Goal: Find contact information: Find contact information

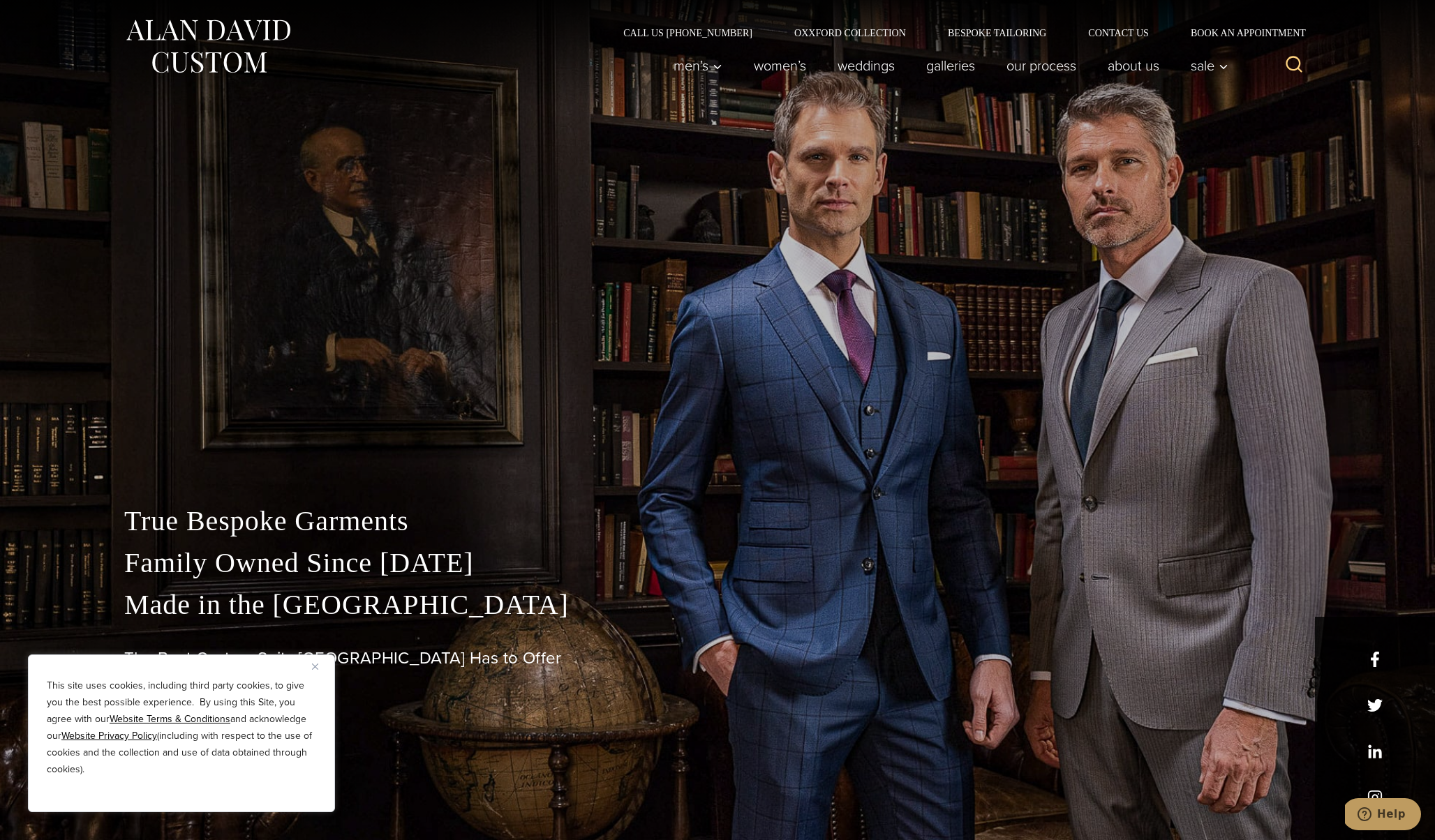
click at [313, 669] on button "Close" at bounding box center [320, 666] width 17 height 17
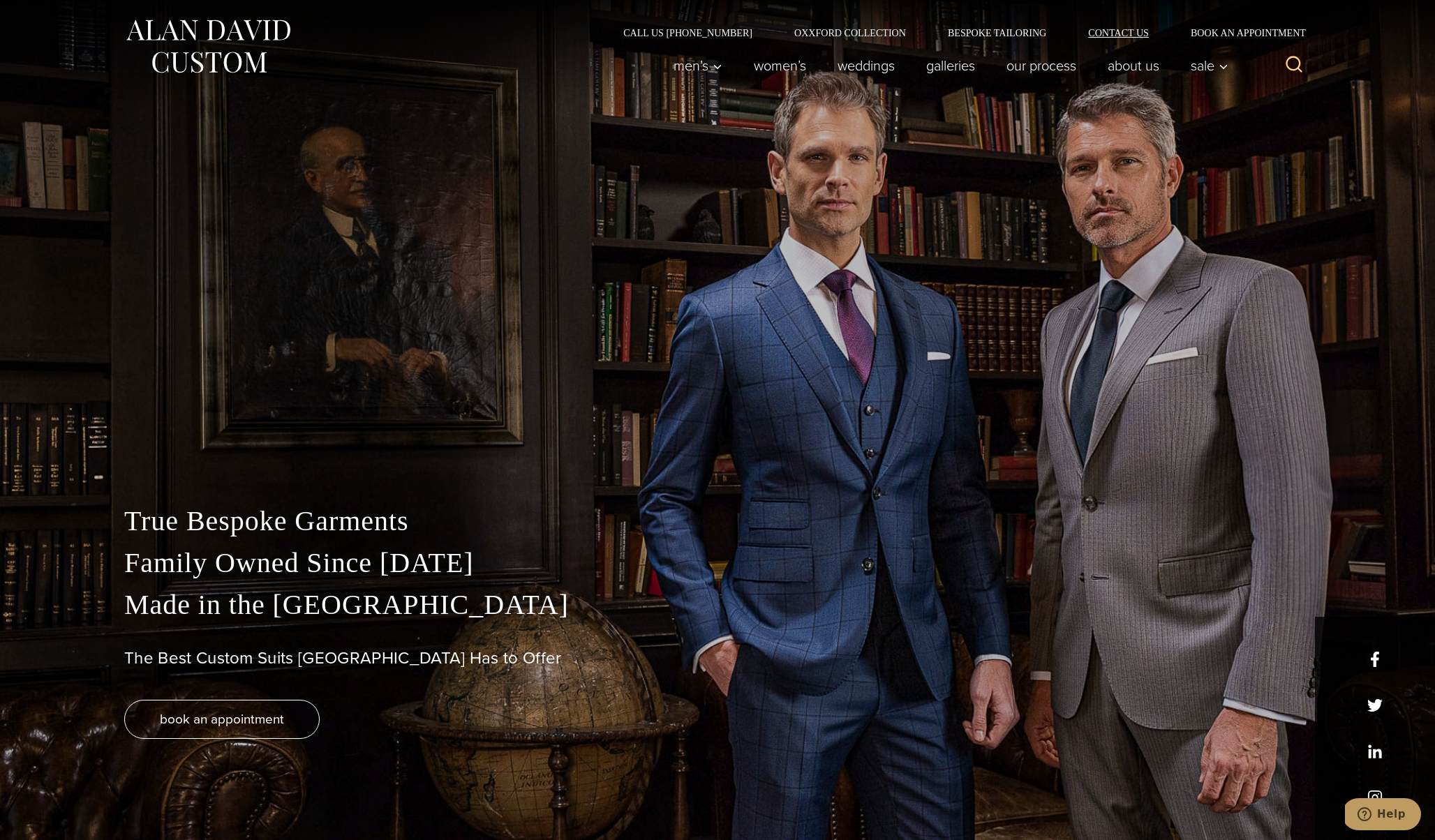
click at [1123, 32] on link "Contact Us" at bounding box center [1118, 32] width 103 height 10
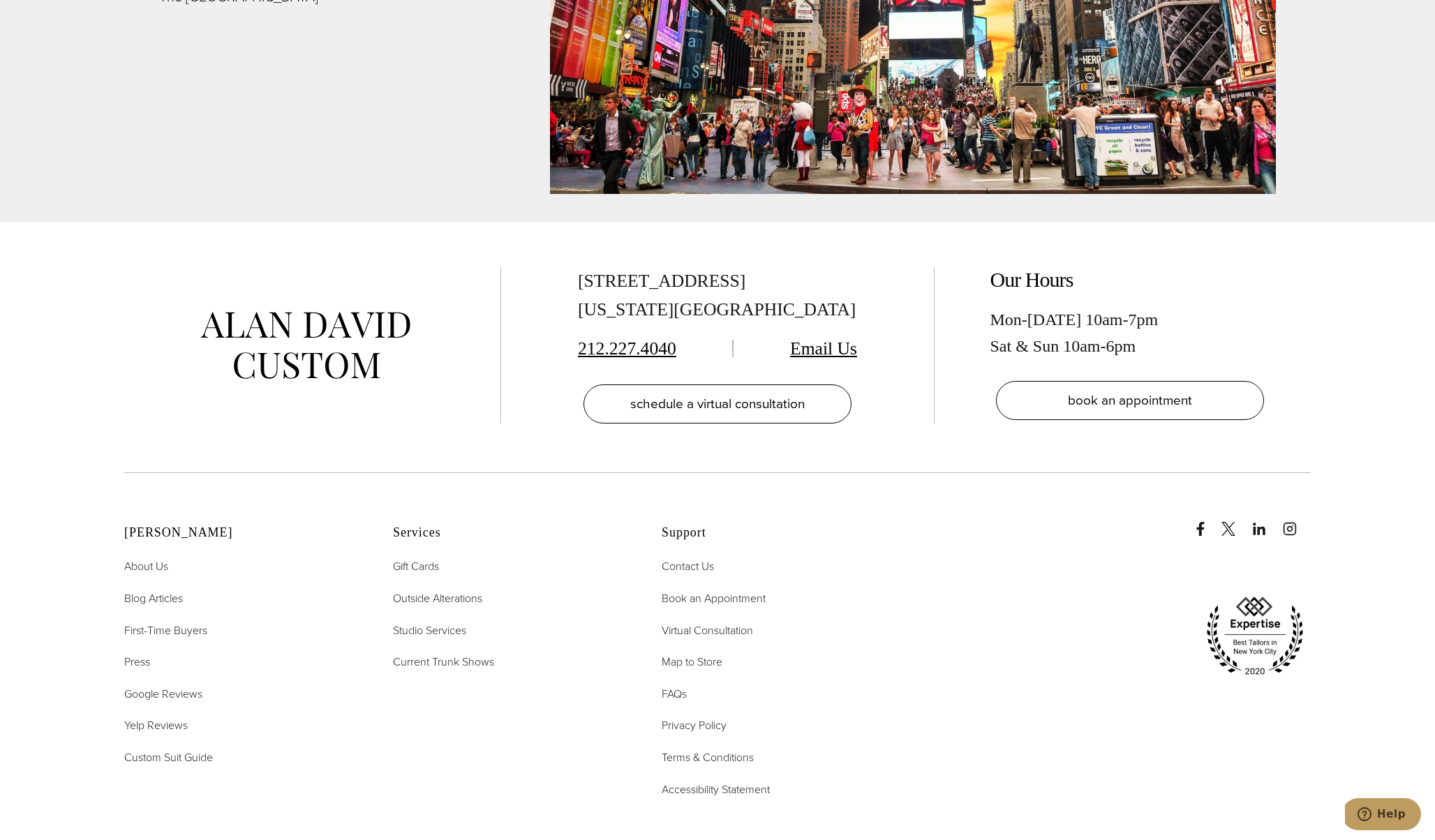
scroll to position [5656, 0]
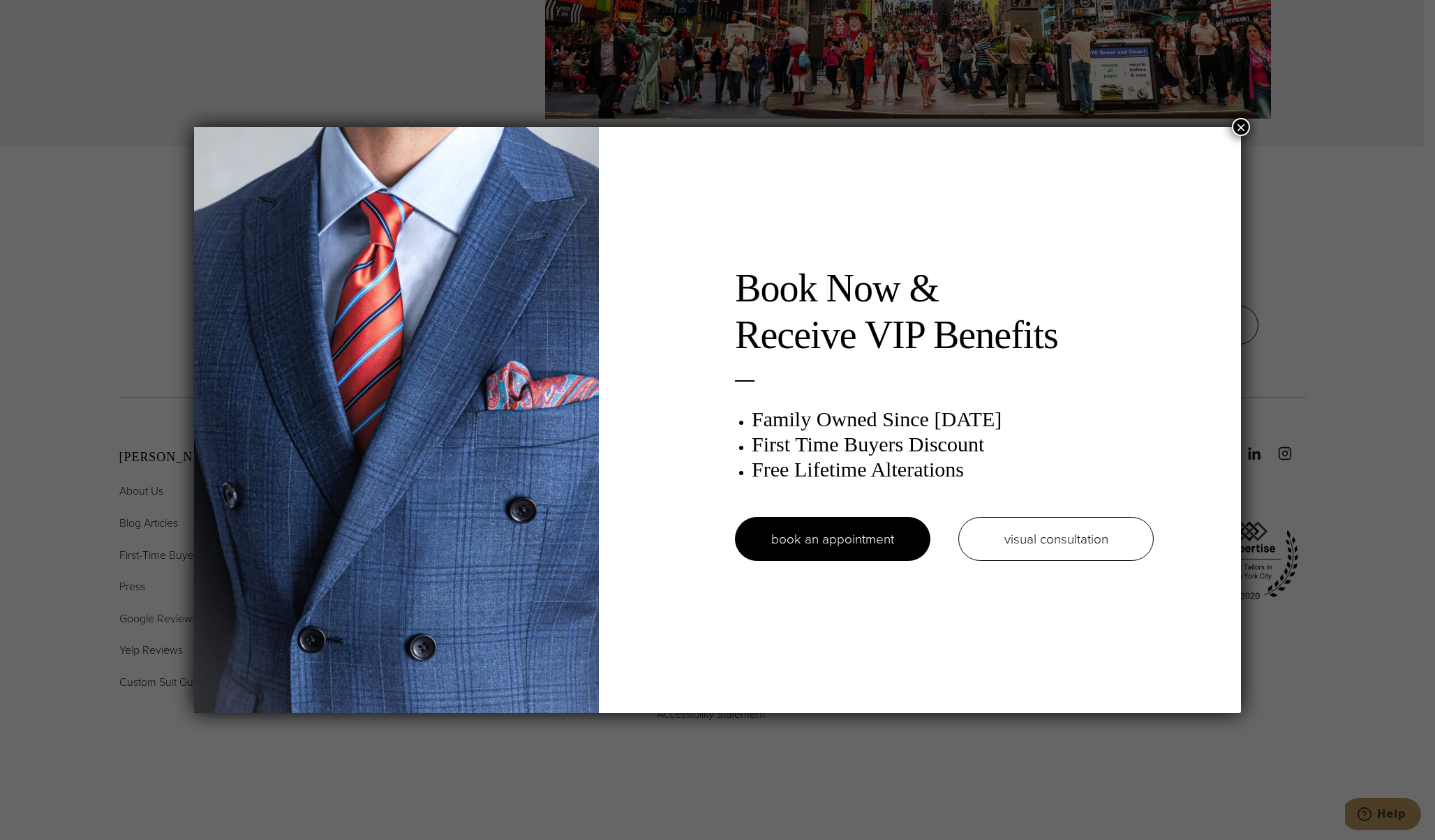
click at [1242, 119] on button "×" at bounding box center [1241, 127] width 18 height 18
